Goal: Transaction & Acquisition: Purchase product/service

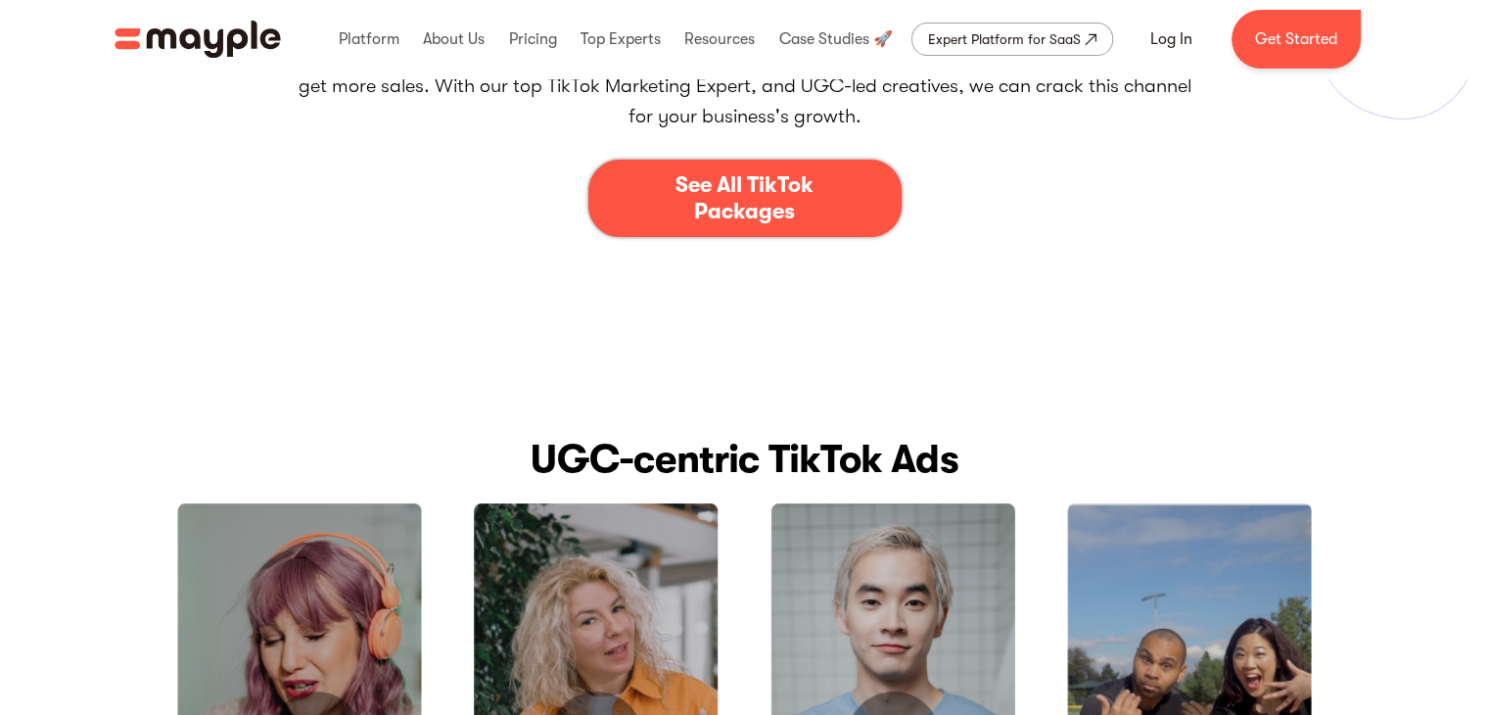
scroll to position [490, 0]
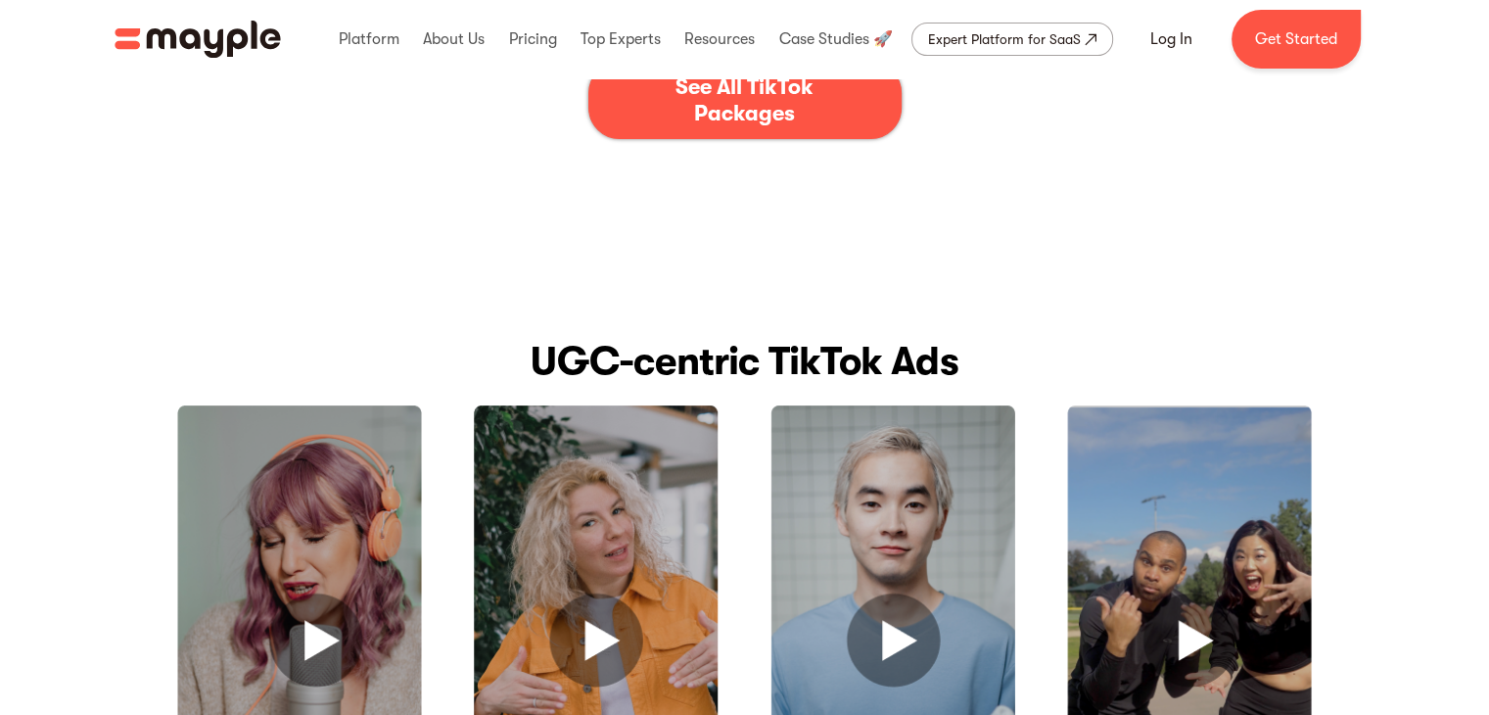
click at [760, 122] on div "See All TikTok Packages" at bounding box center [745, 100] width 194 height 52
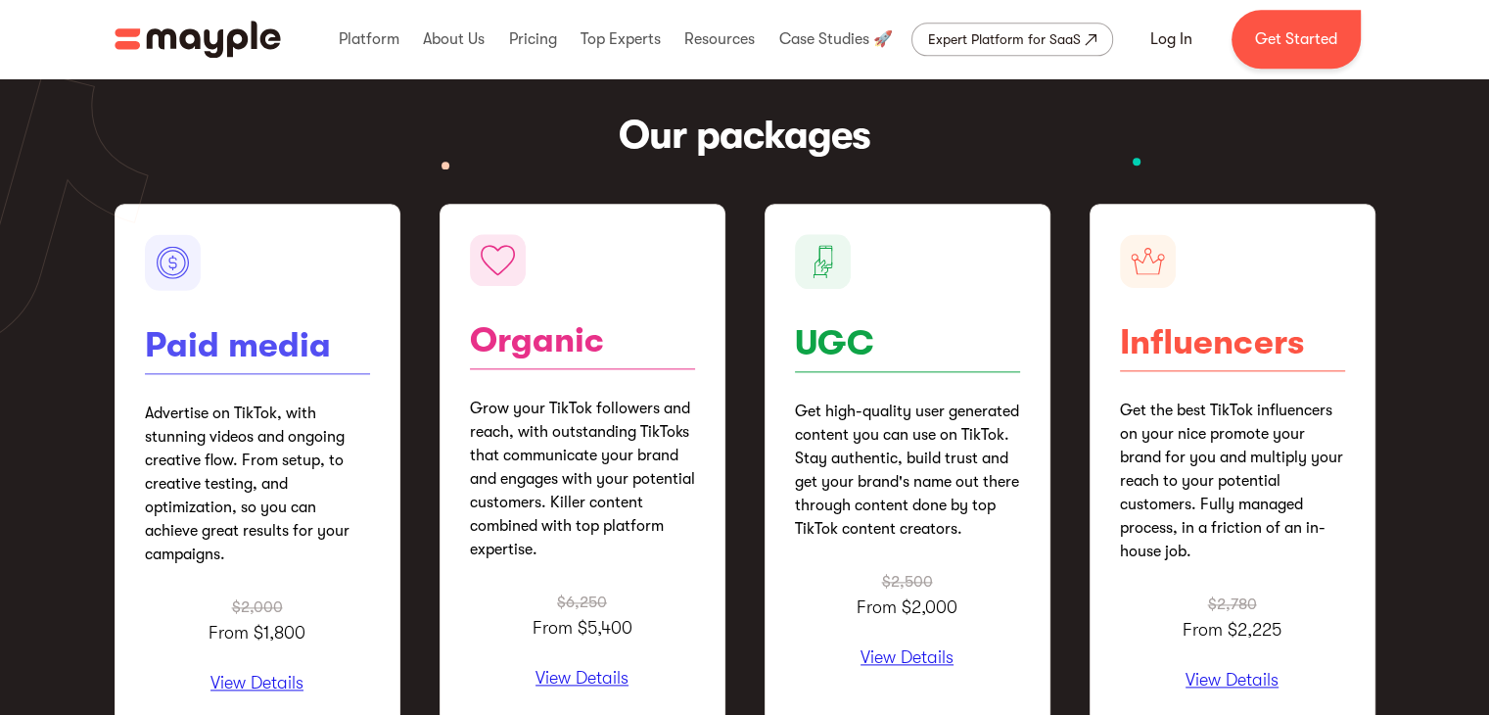
scroll to position [2443, 0]
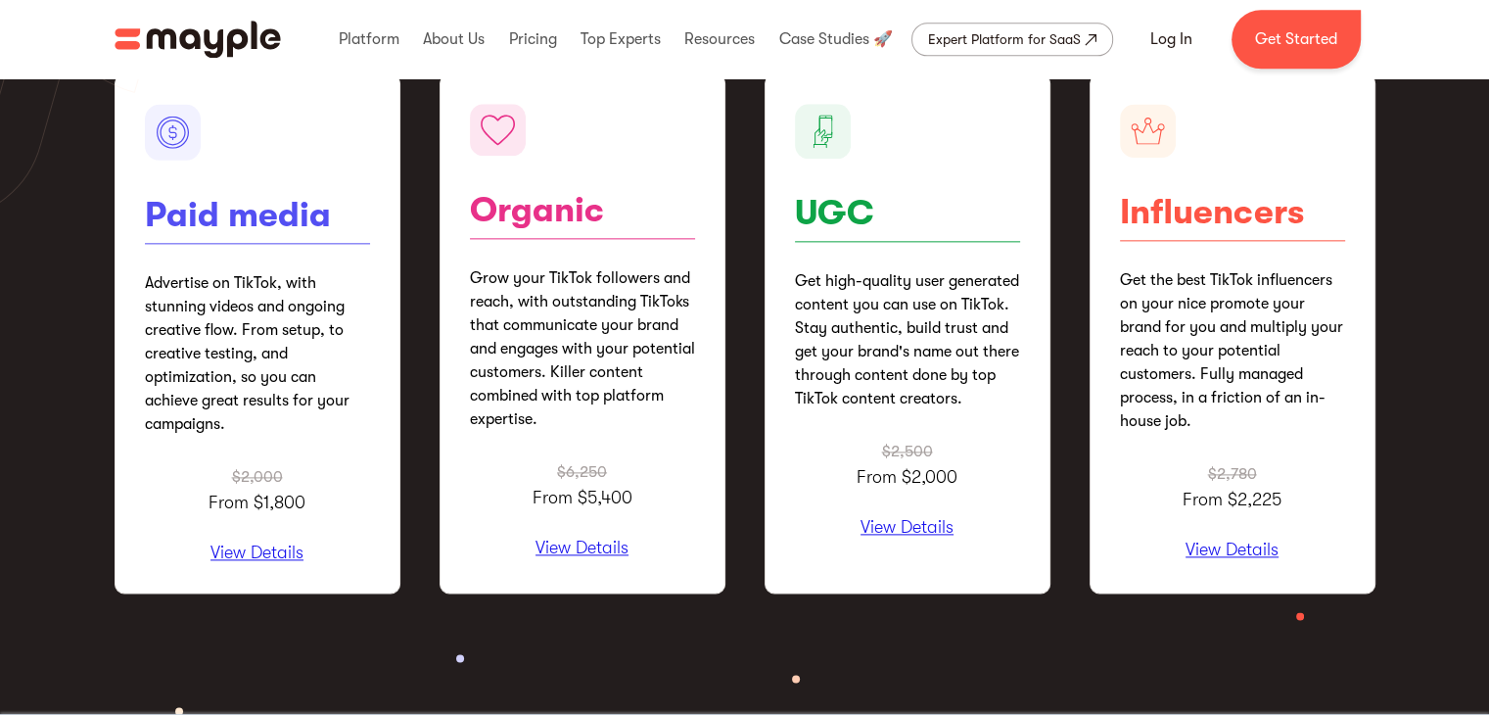
click at [284, 548] on p "View Details" at bounding box center [257, 553] width 225 height 20
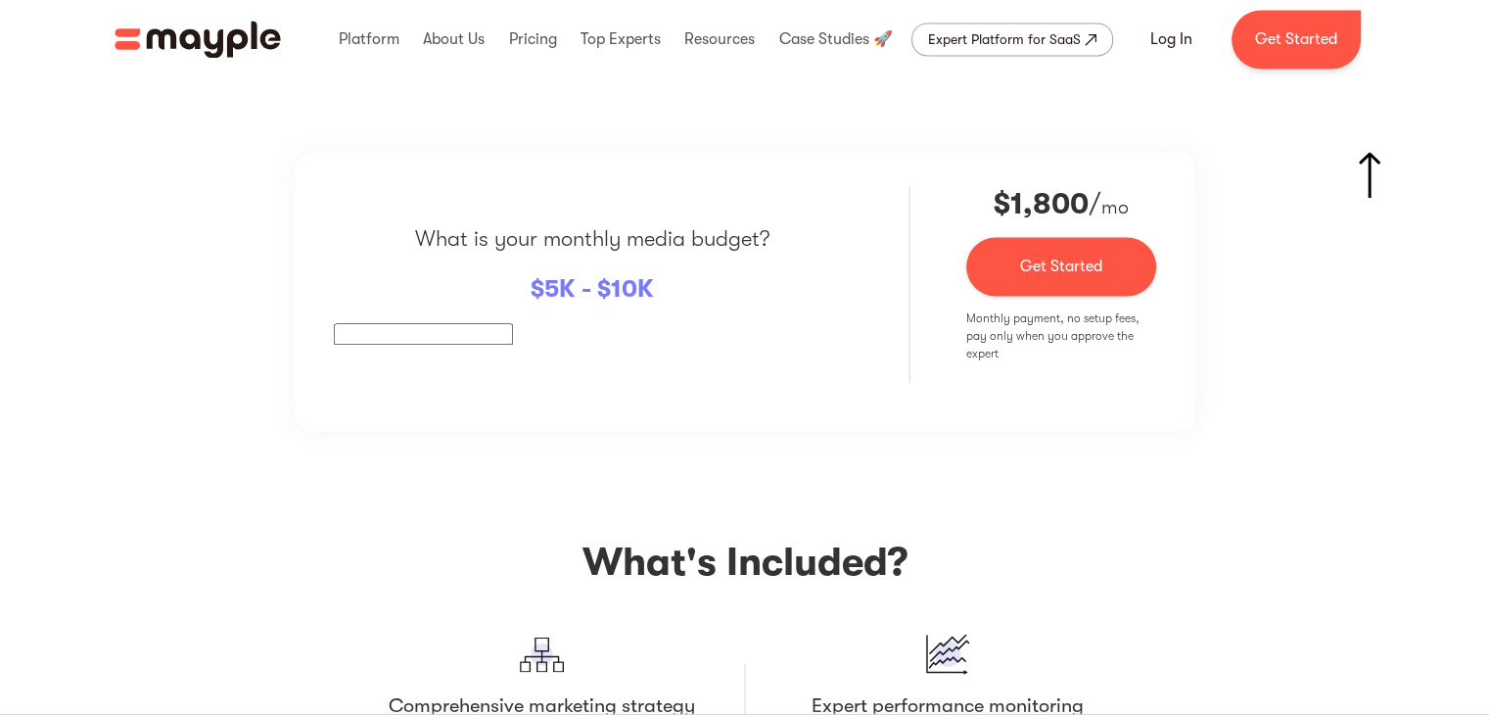
scroll to position [3268, 0]
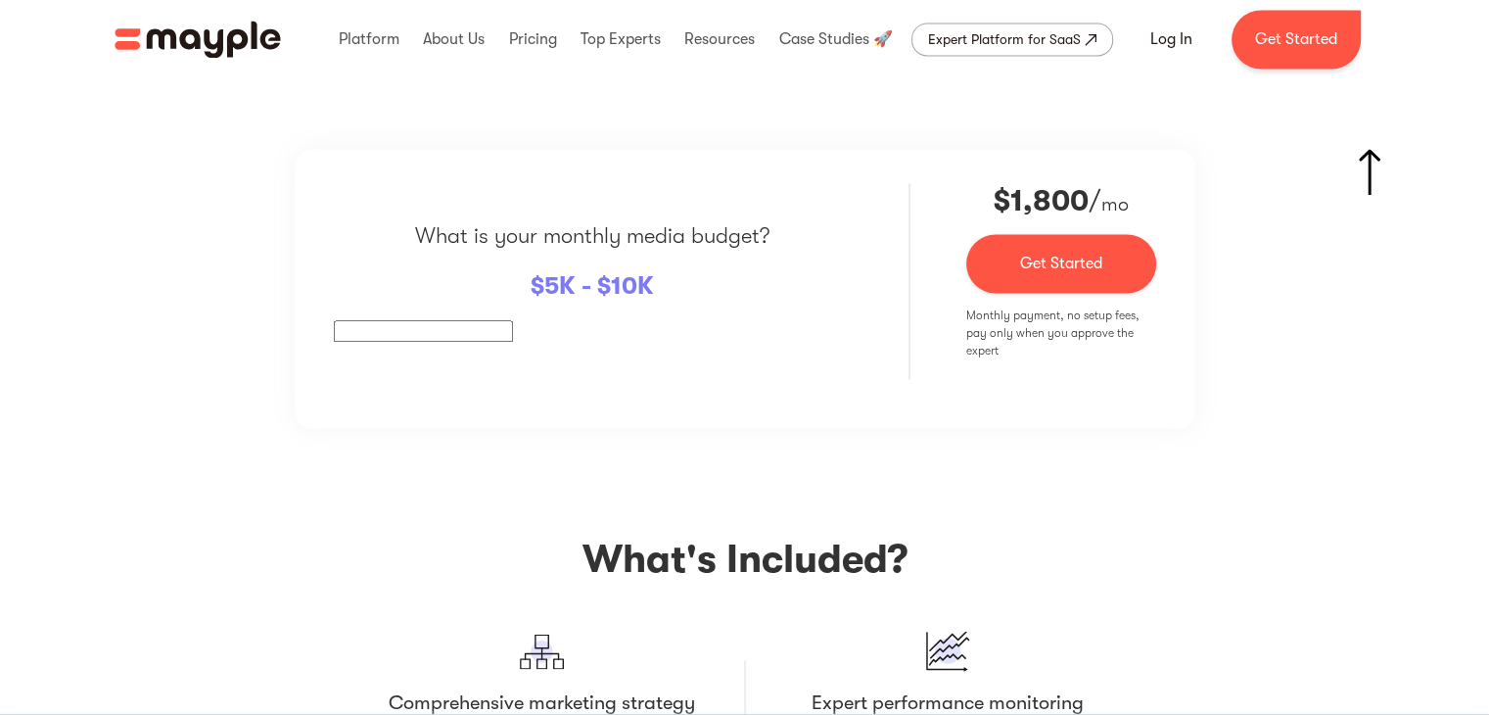
click at [413, 327] on input "text" at bounding box center [423, 331] width 179 height 22
type input "5k"
click at [1043, 266] on link "Get Started" at bounding box center [1060, 263] width 189 height 59
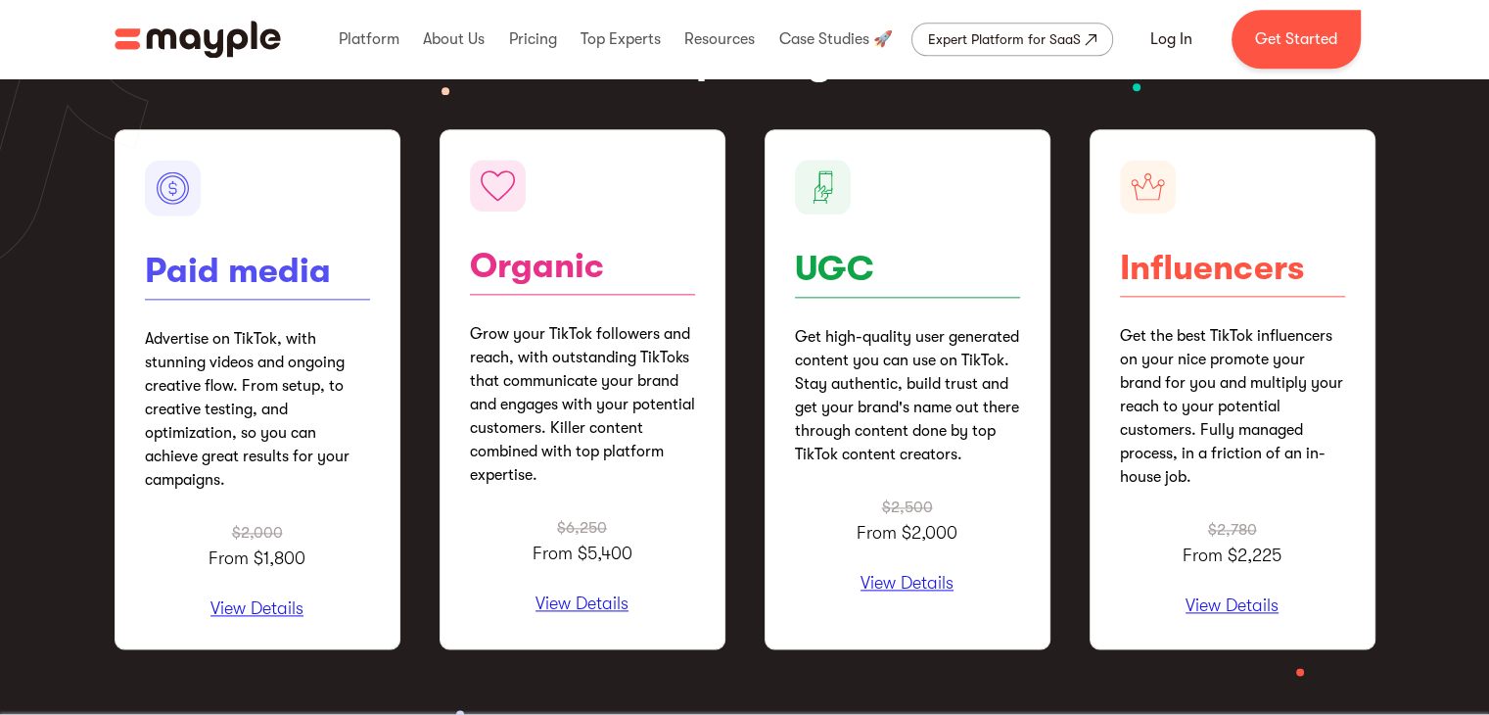
scroll to position [2485, 0]
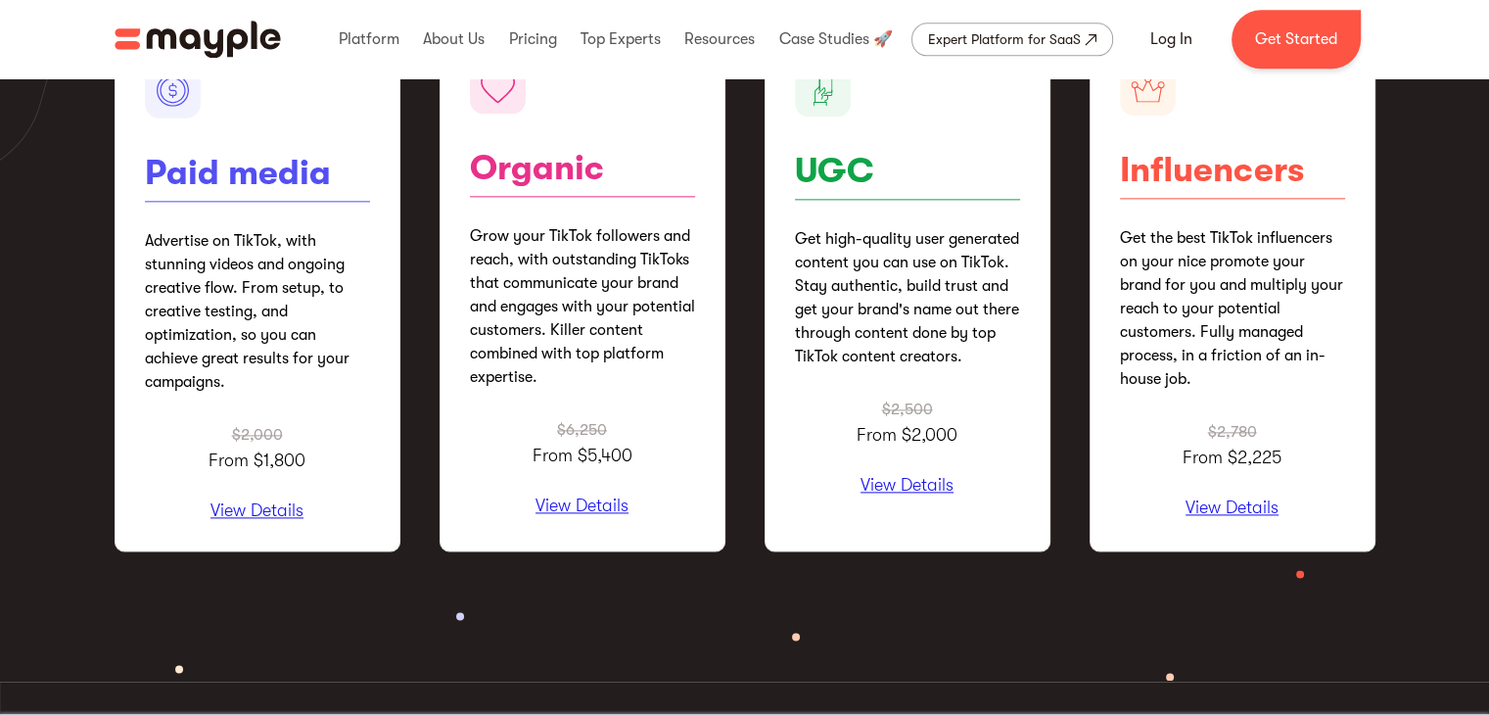
scroll to position [490, 0]
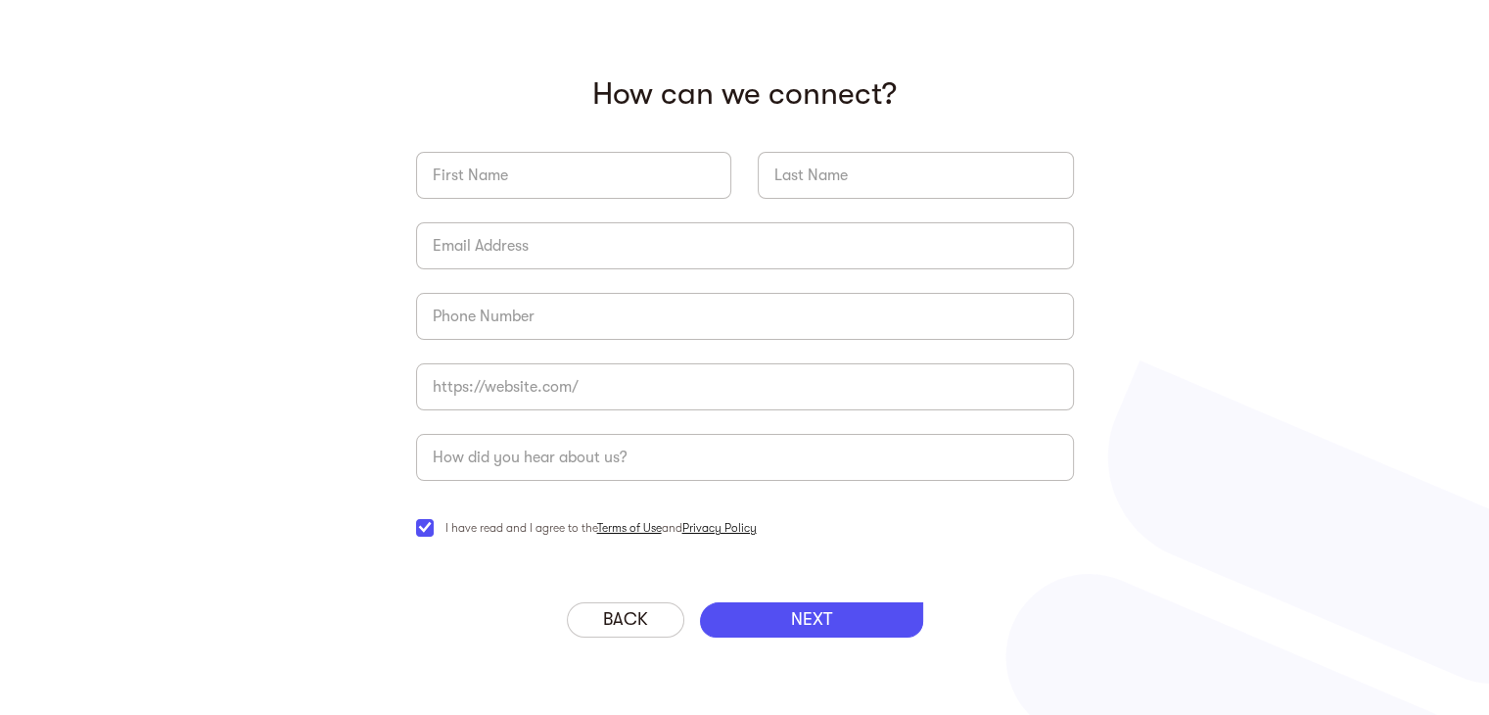
scroll to position [86, 0]
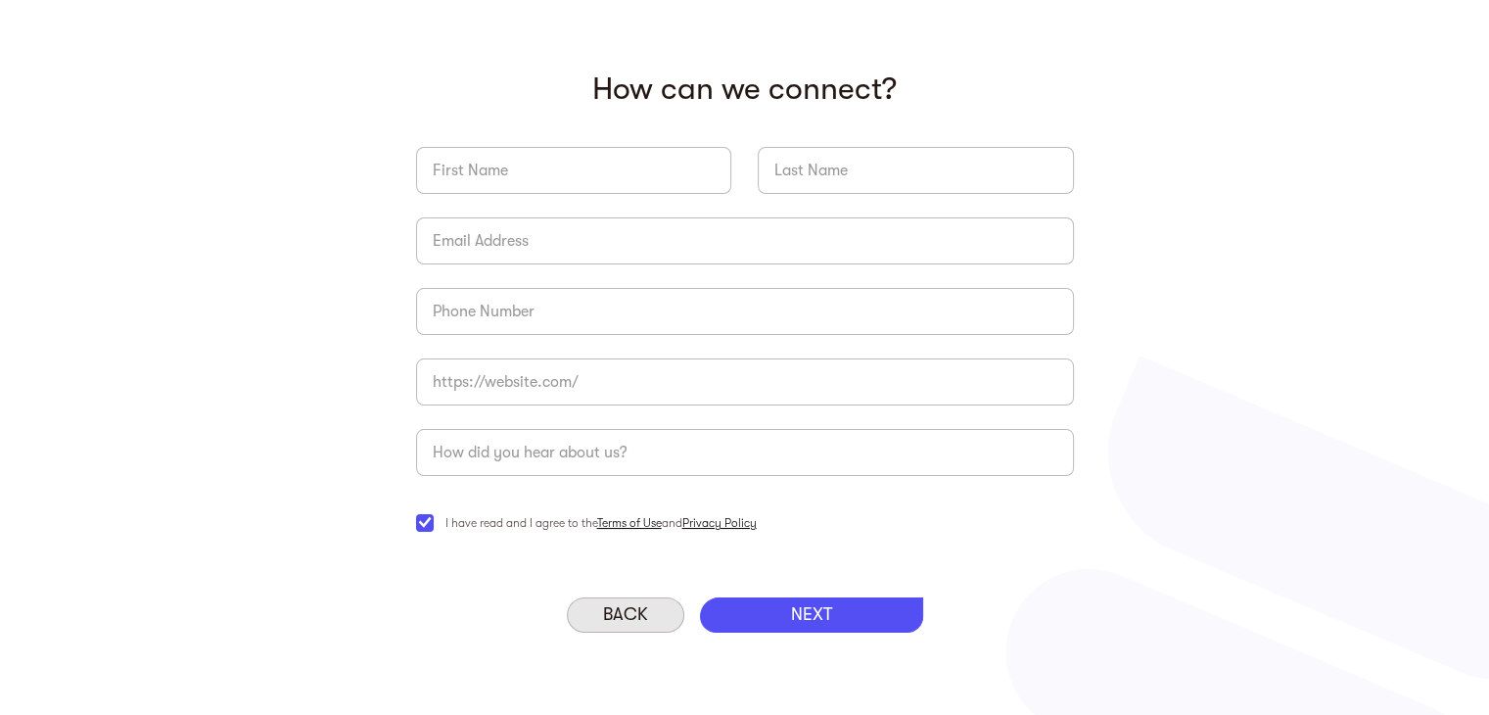
click at [637, 611] on p "Back" at bounding box center [625, 615] width 45 height 22
